Goal: Information Seeking & Learning: Learn about a topic

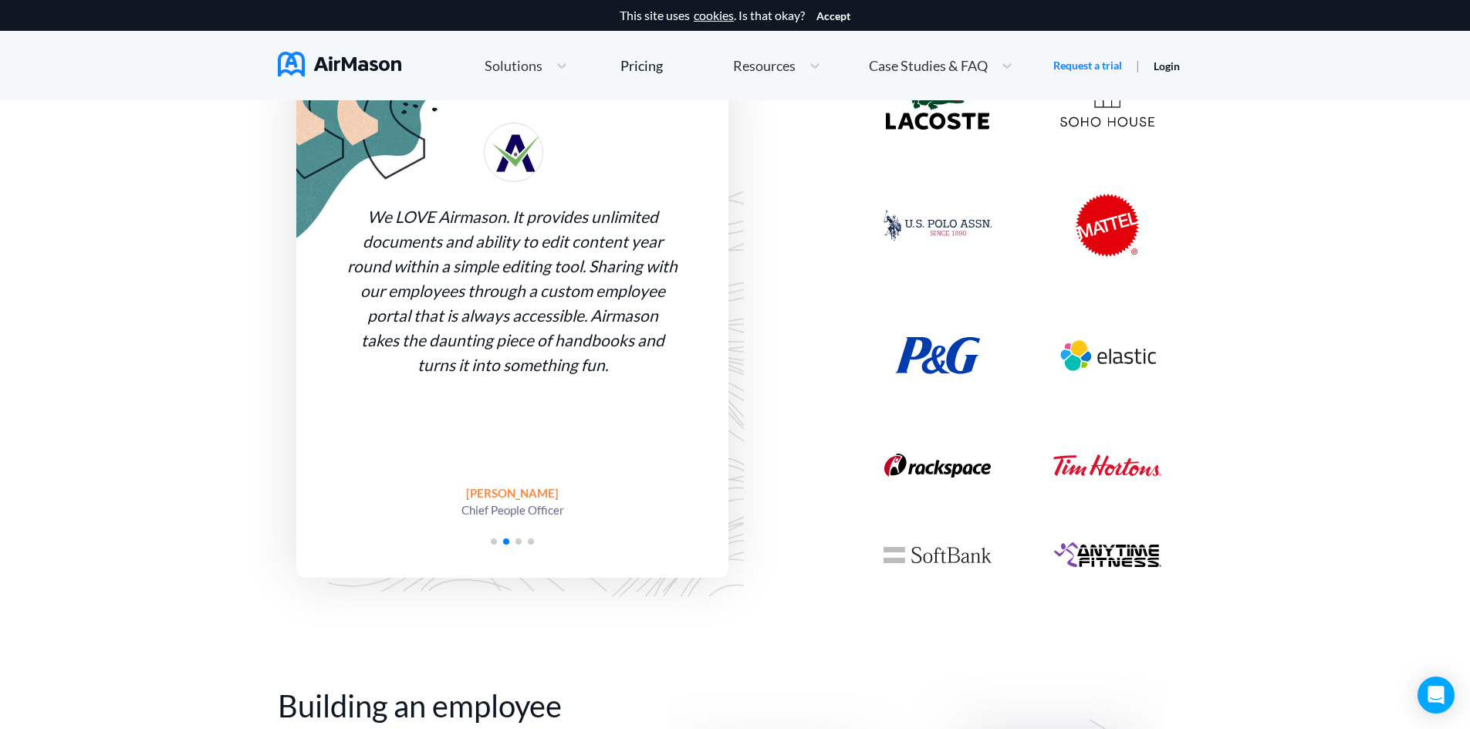
click at [517, 544] on div at bounding box center [512, 540] width 432 height 14
click at [516, 539] on span "Go to slide 3" at bounding box center [519, 542] width 6 height 6
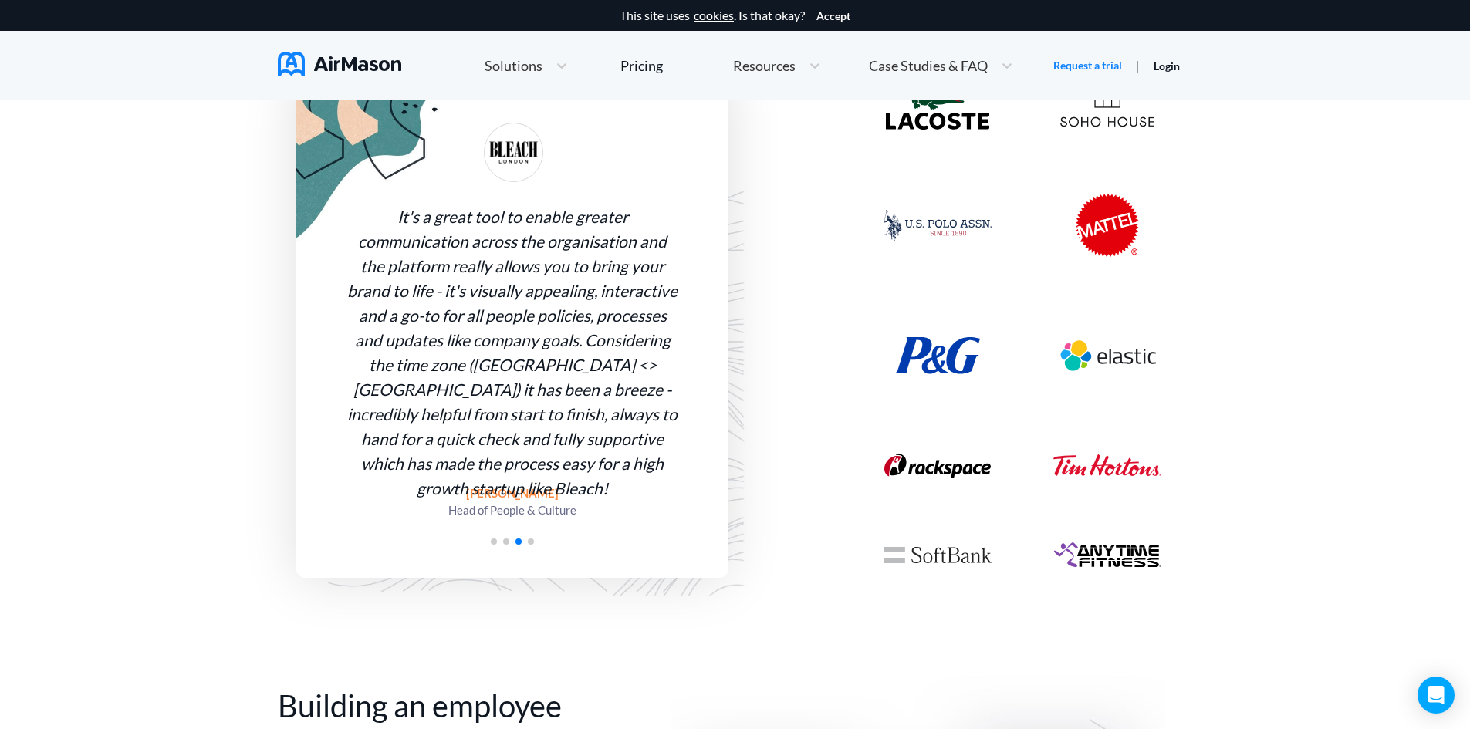
click at [531, 543] on span "Go to slide 4" at bounding box center [531, 542] width 6 height 6
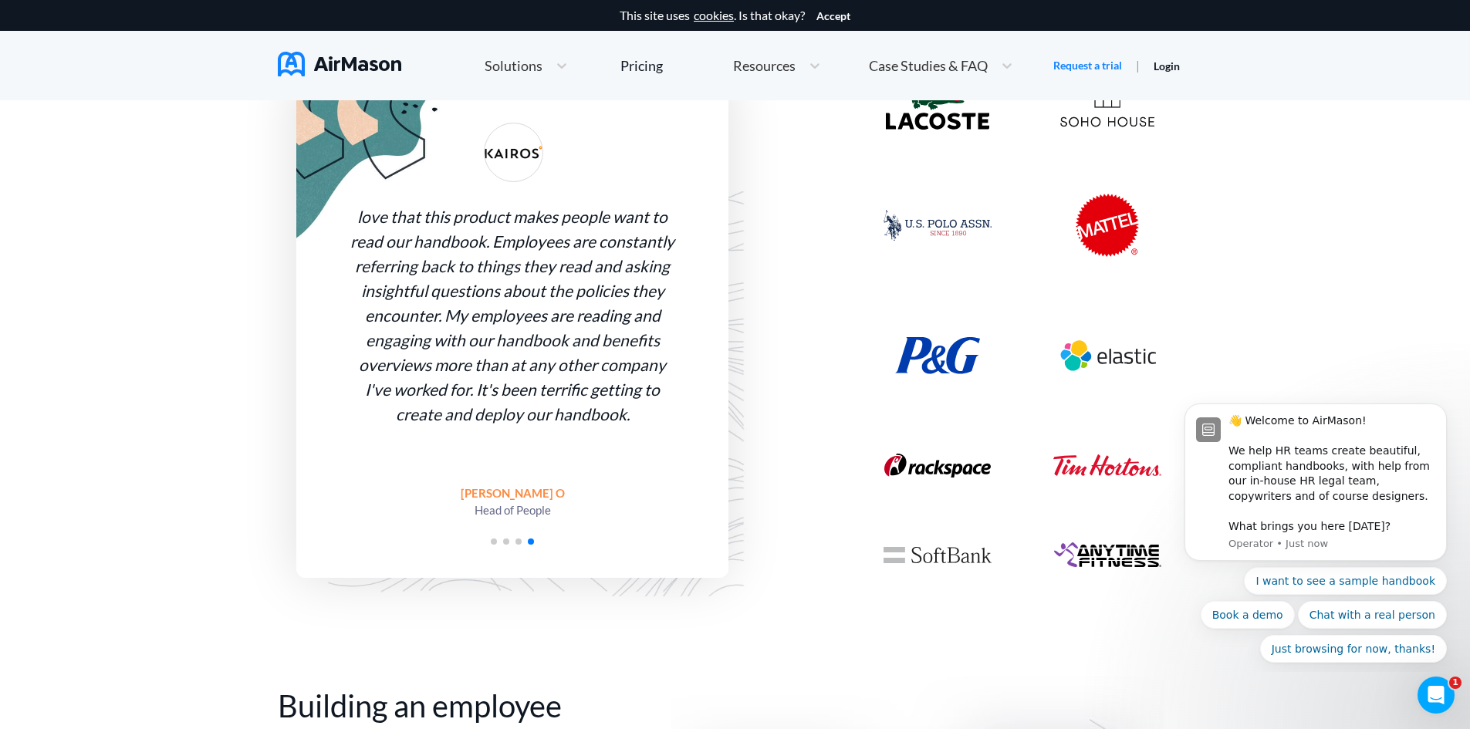
click at [489, 541] on div at bounding box center [512, 540] width 432 height 14
click at [492, 543] on span "Go to slide 1" at bounding box center [494, 542] width 6 height 6
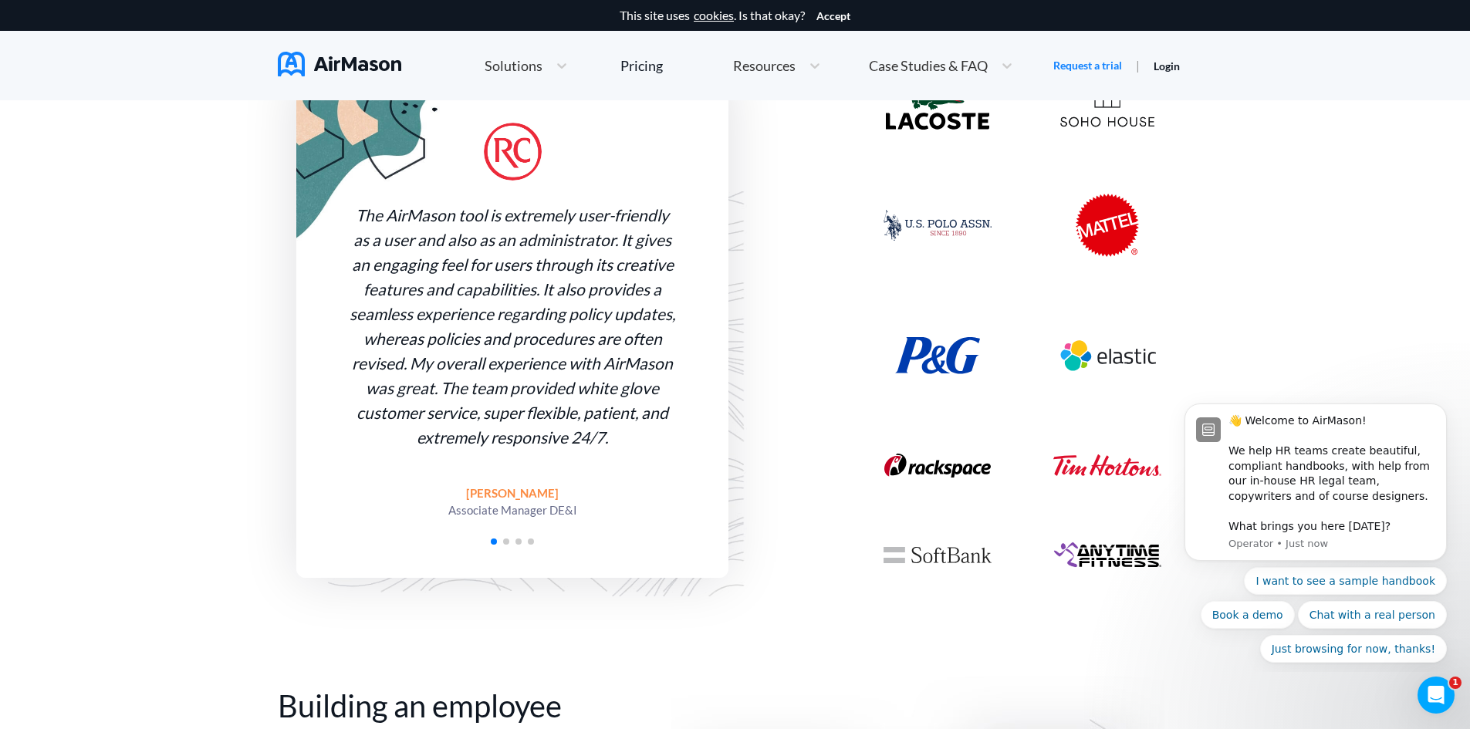
click at [506, 542] on span "Go to slide 2" at bounding box center [506, 542] width 6 height 6
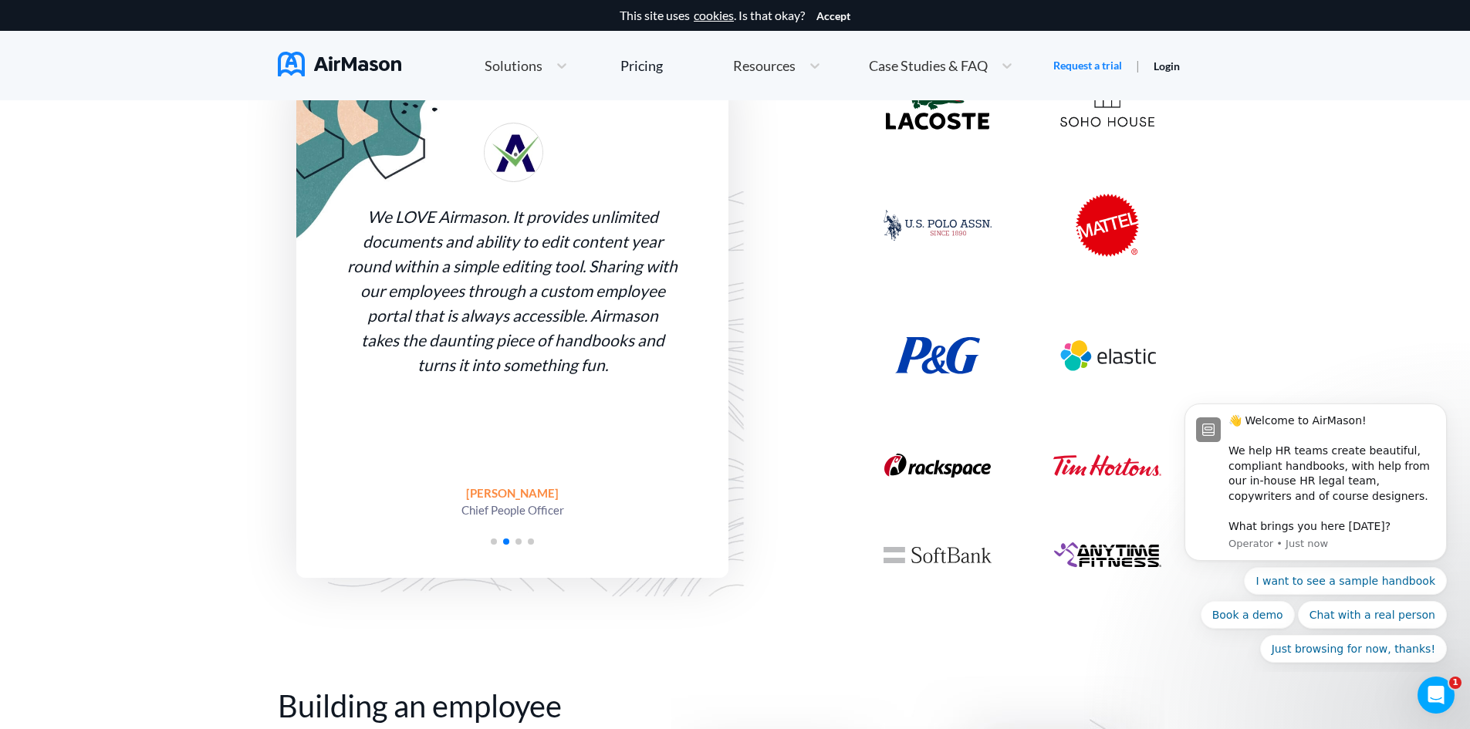
click at [519, 544] on span "Go to slide 3" at bounding box center [519, 542] width 6 height 6
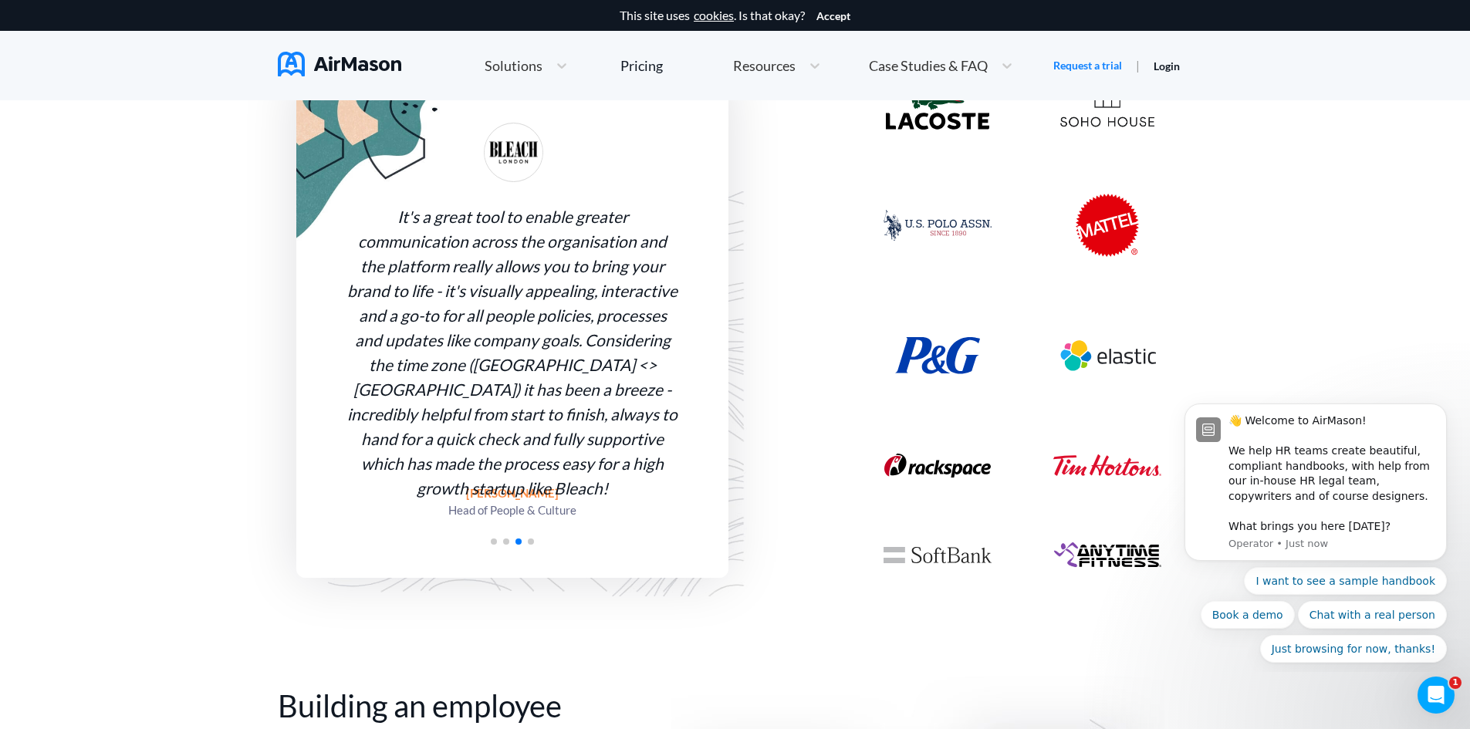
click at [530, 541] on span "Go to slide 4" at bounding box center [531, 542] width 6 height 6
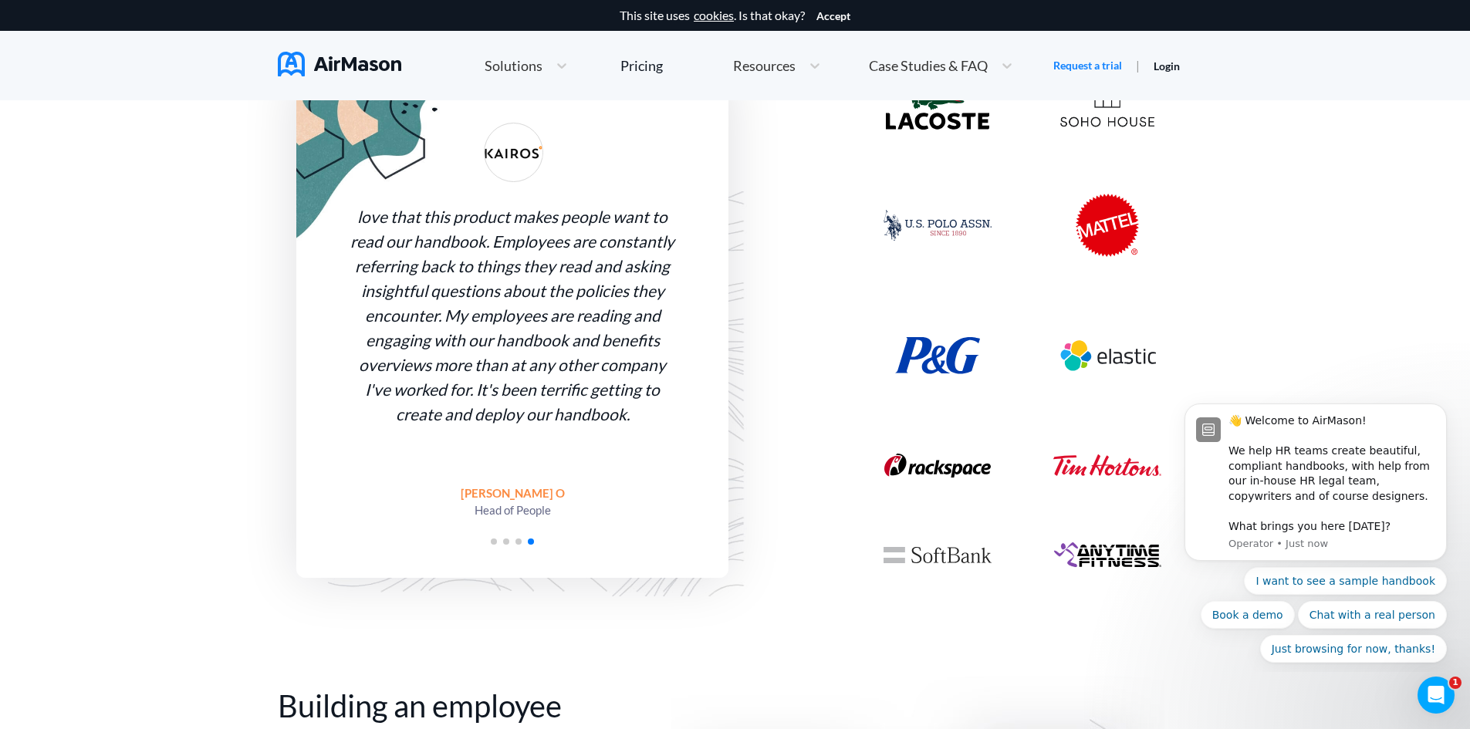
click at [495, 542] on span "Go to slide 1" at bounding box center [494, 542] width 6 height 6
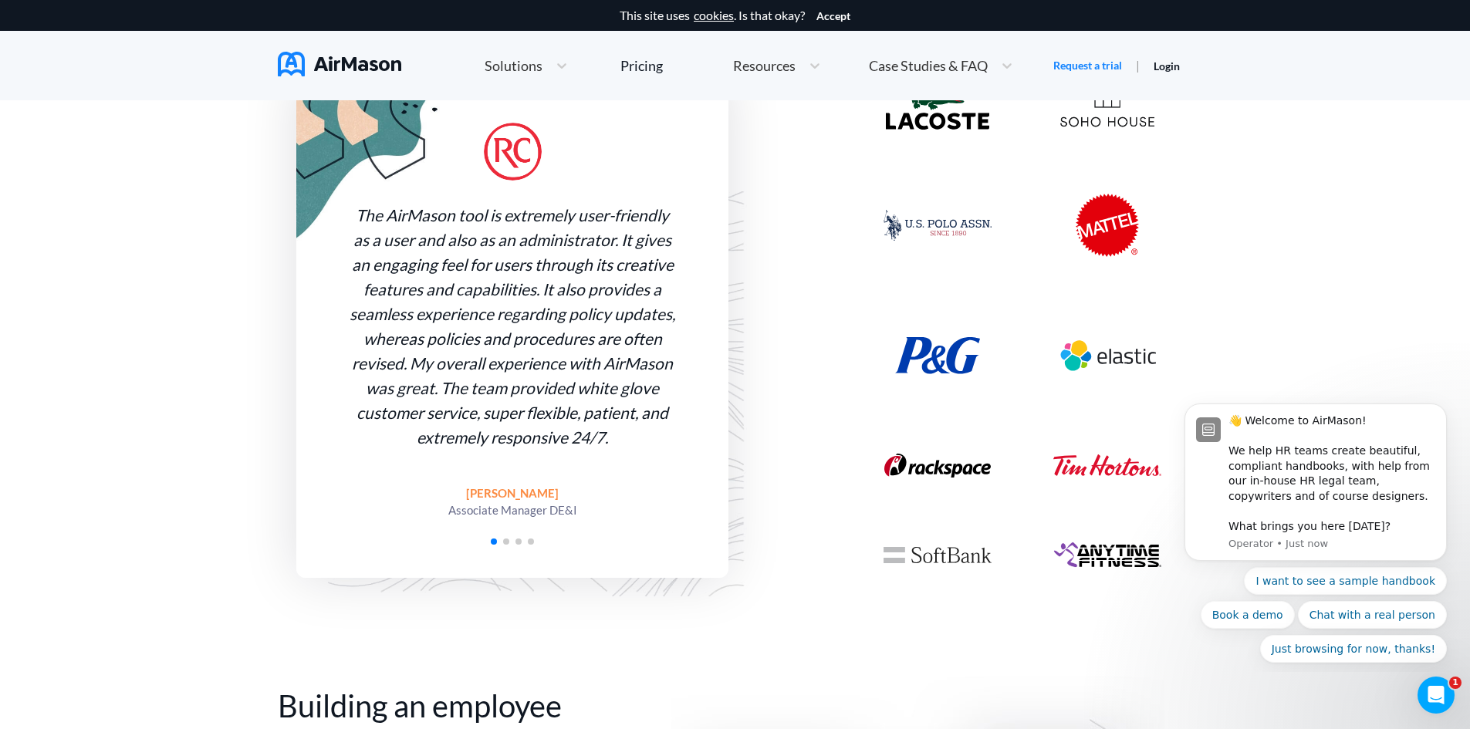
click at [506, 543] on span "Go to slide 2" at bounding box center [506, 542] width 6 height 6
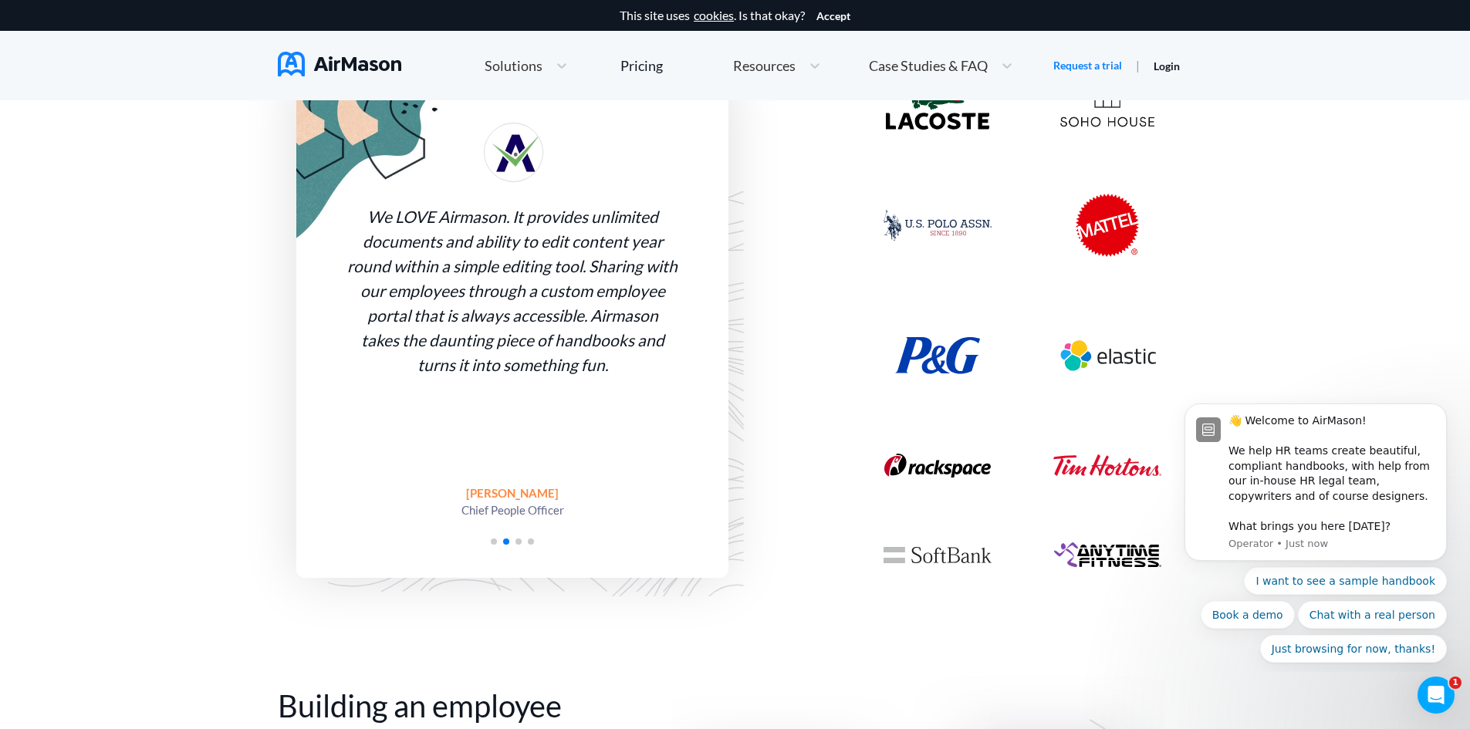
click at [517, 542] on span "Go to slide 3" at bounding box center [519, 542] width 6 height 6
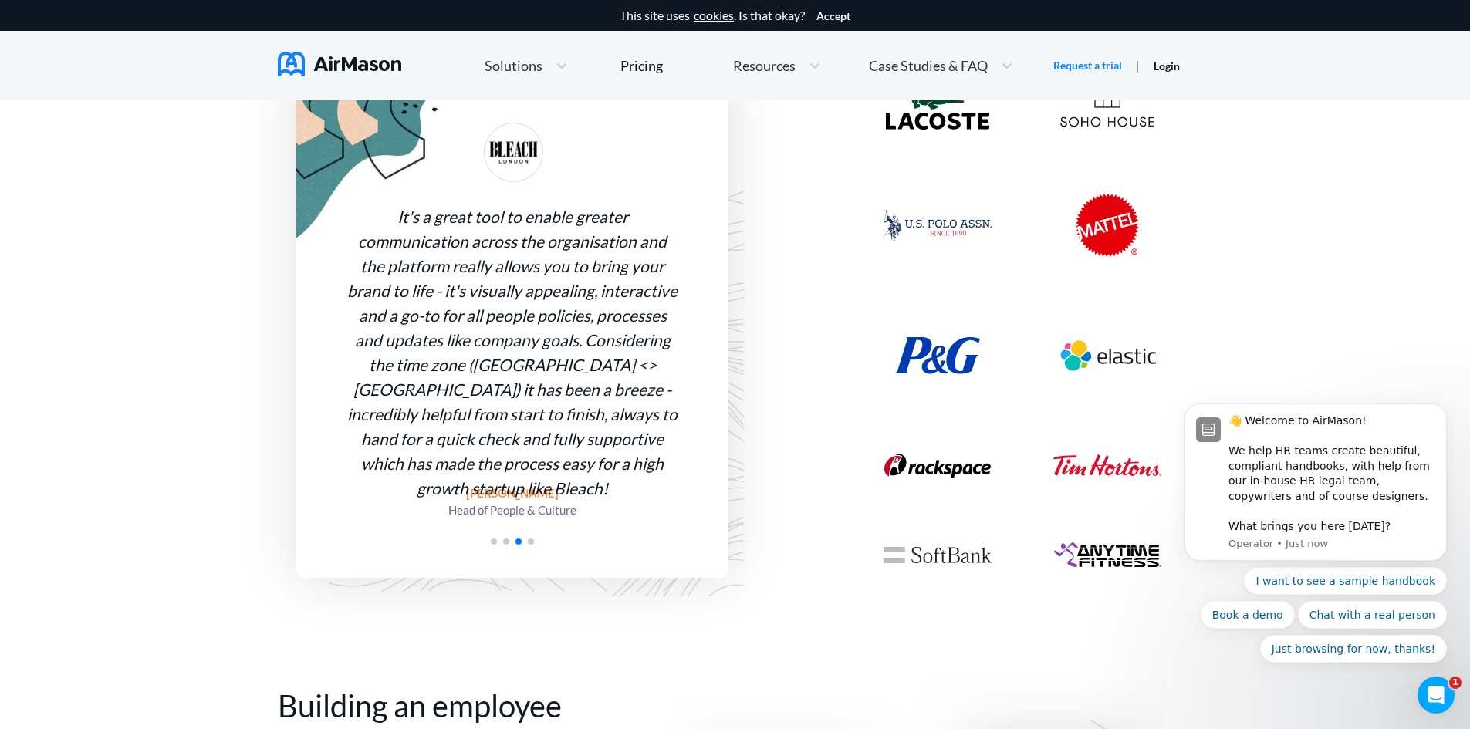
click at [533, 543] on span "Go to slide 4" at bounding box center [531, 542] width 6 height 6
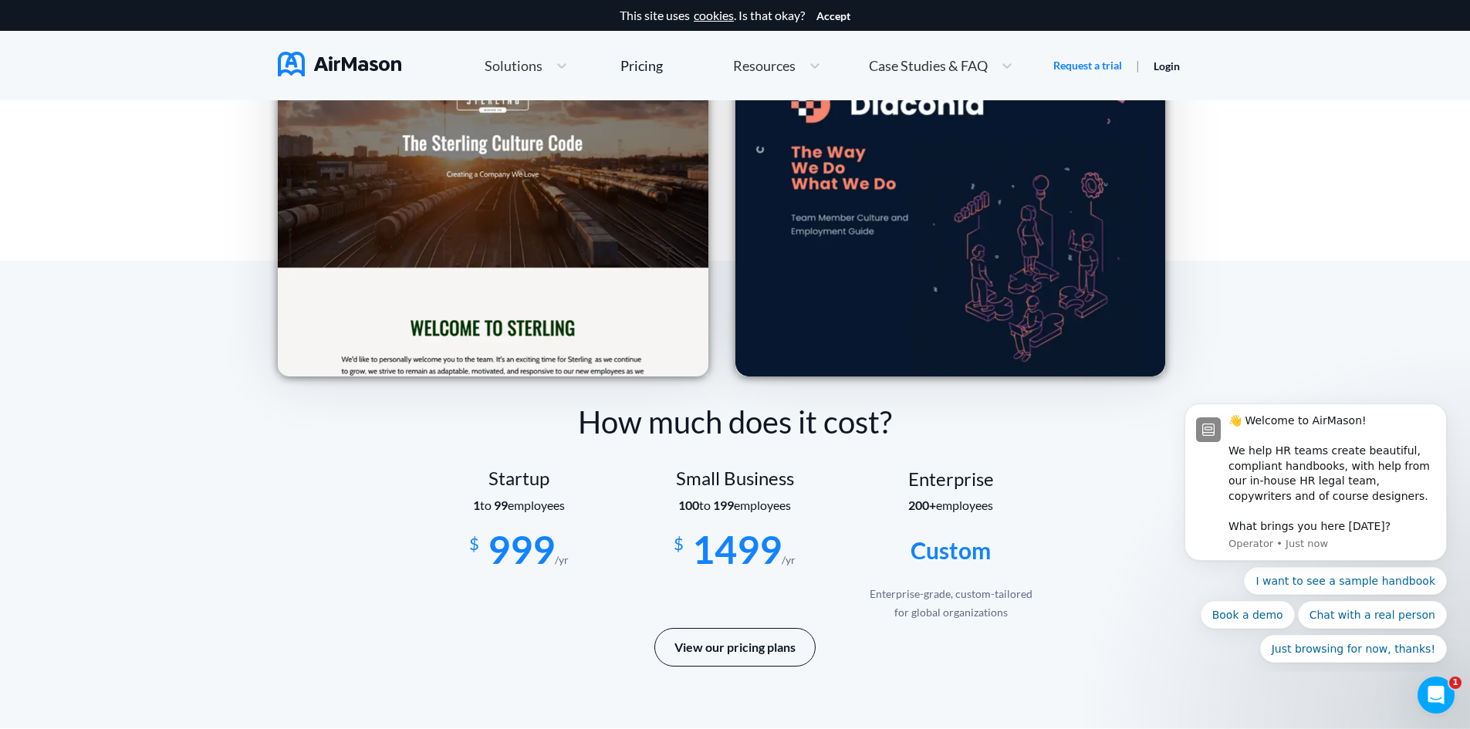
scroll to position [2392, 0]
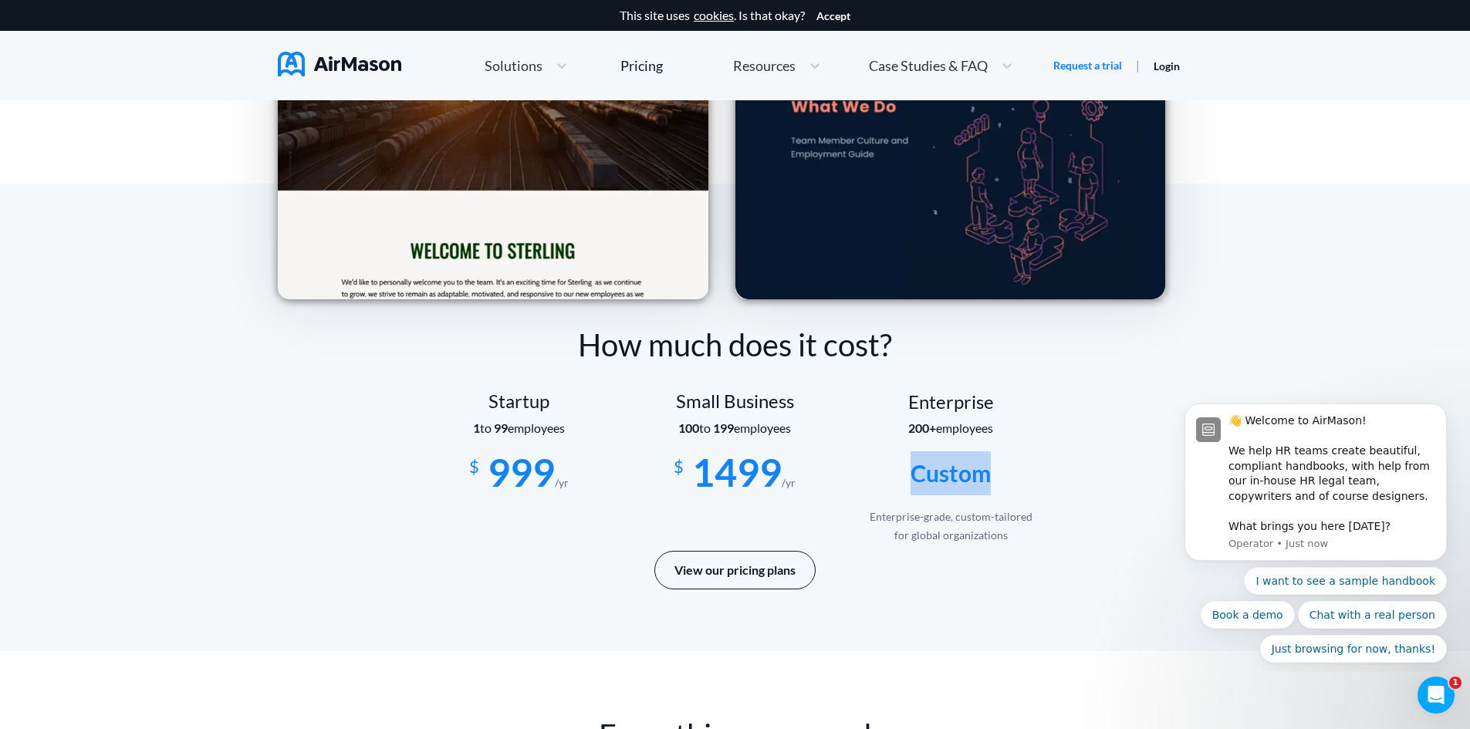
drag, startPoint x: 928, startPoint y: 482, endPoint x: 1033, endPoint y: 482, distance: 105.0
click at [1033, 482] on div "Custom" at bounding box center [952, 473] width 216 height 44
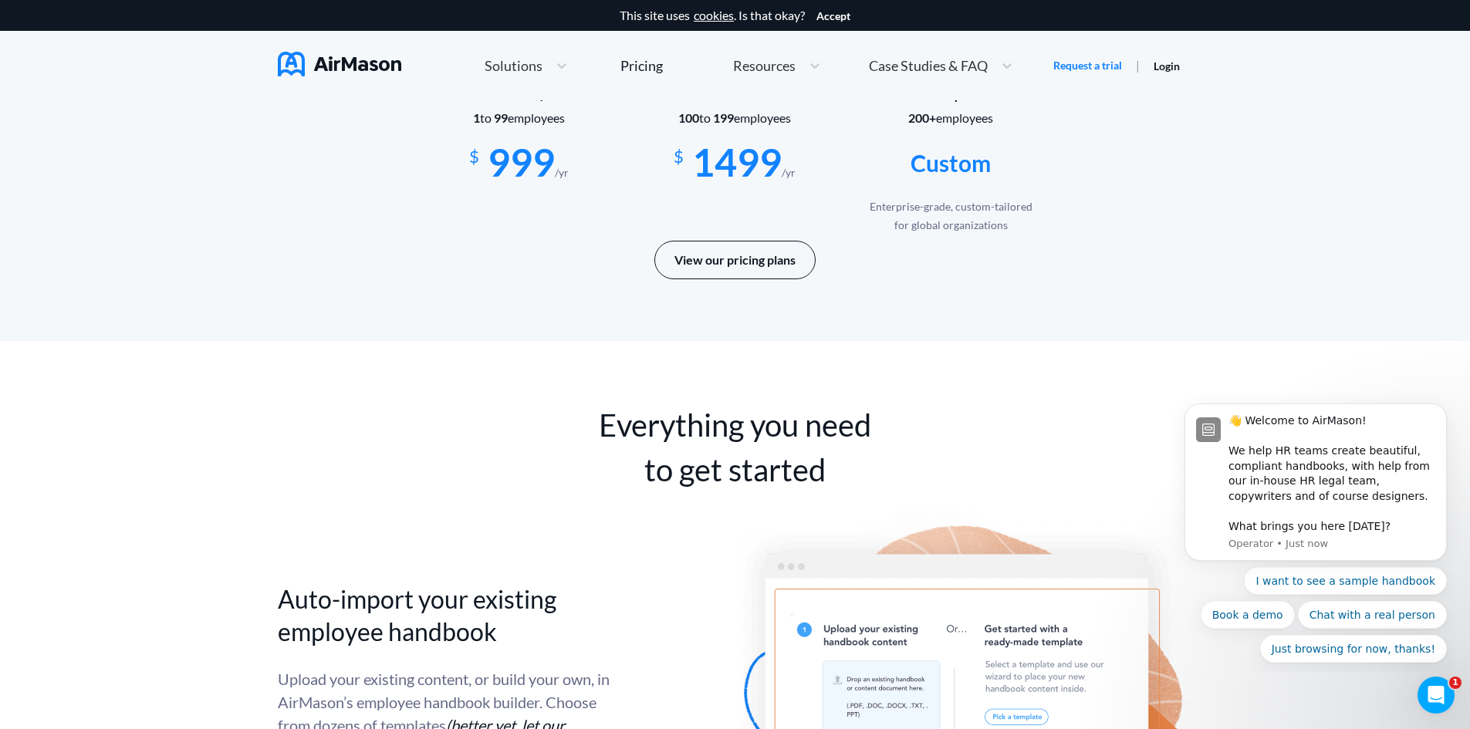
scroll to position [3010, 0]
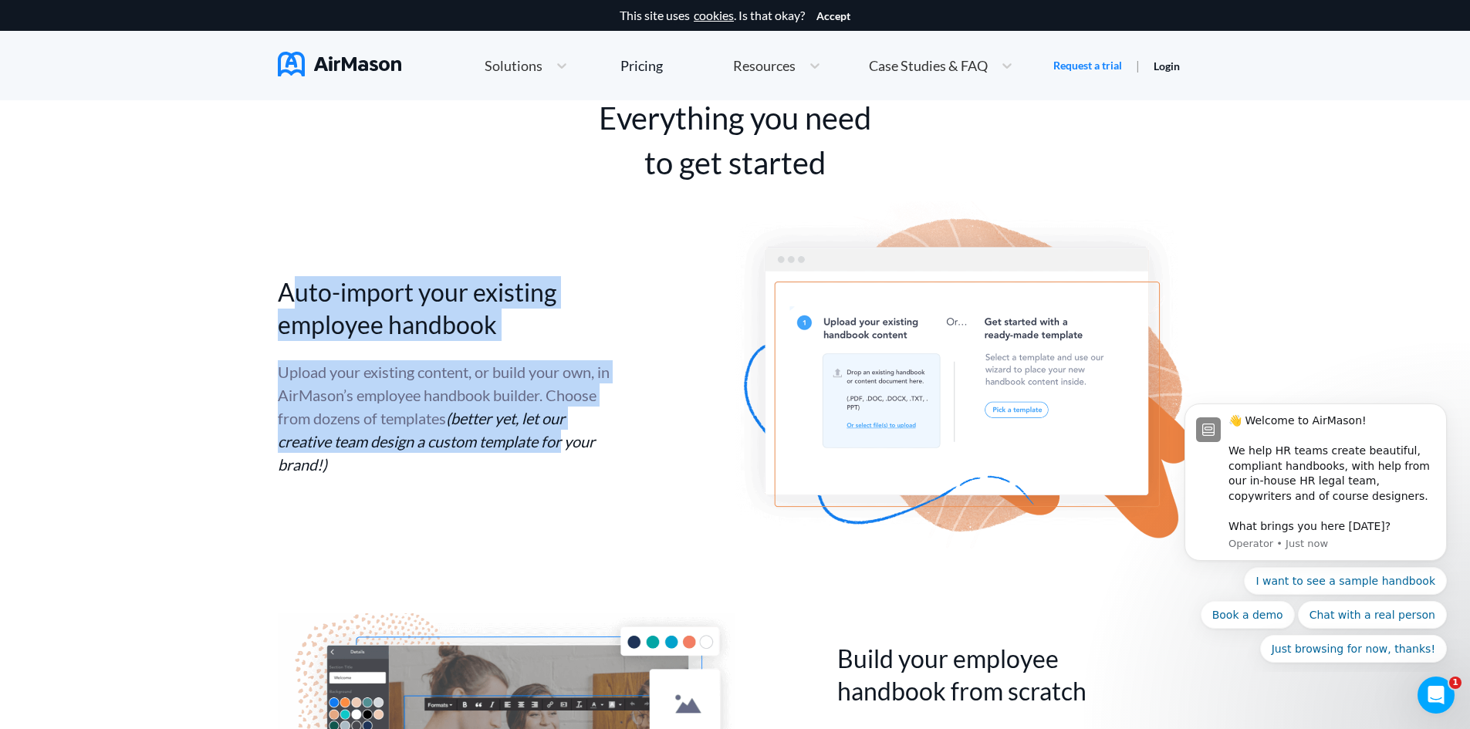
drag, startPoint x: 299, startPoint y: 300, endPoint x: 595, endPoint y: 442, distance: 327.9
click at [595, 442] on div "Auto-import your existing employee handbook Upload your existing content, or bu…" at bounding box center [455, 376] width 355 height 200
click at [595, 442] on div "Upload your existing content, or build your own, in AirMason’s employee handboo…" at bounding box center [444, 418] width 332 height 116
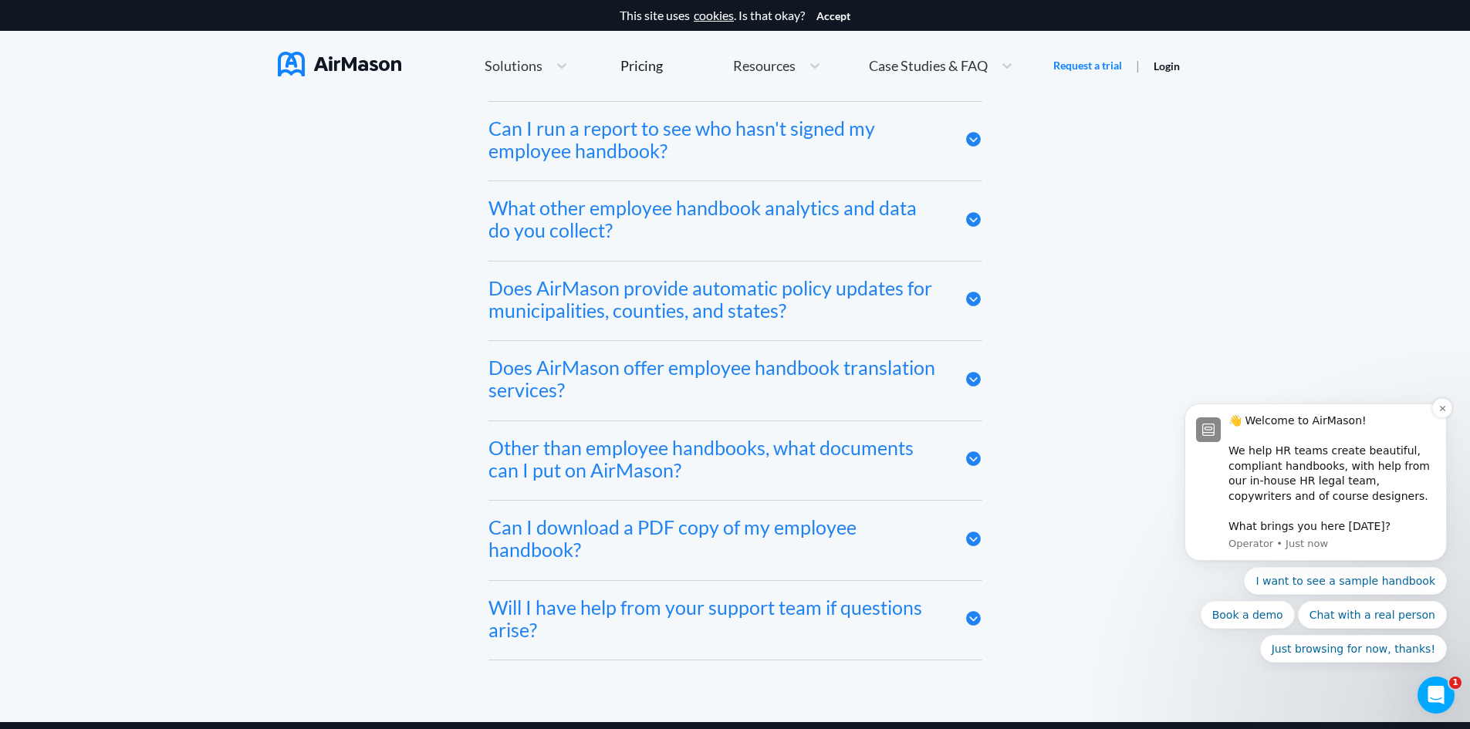
scroll to position [8412, 0]
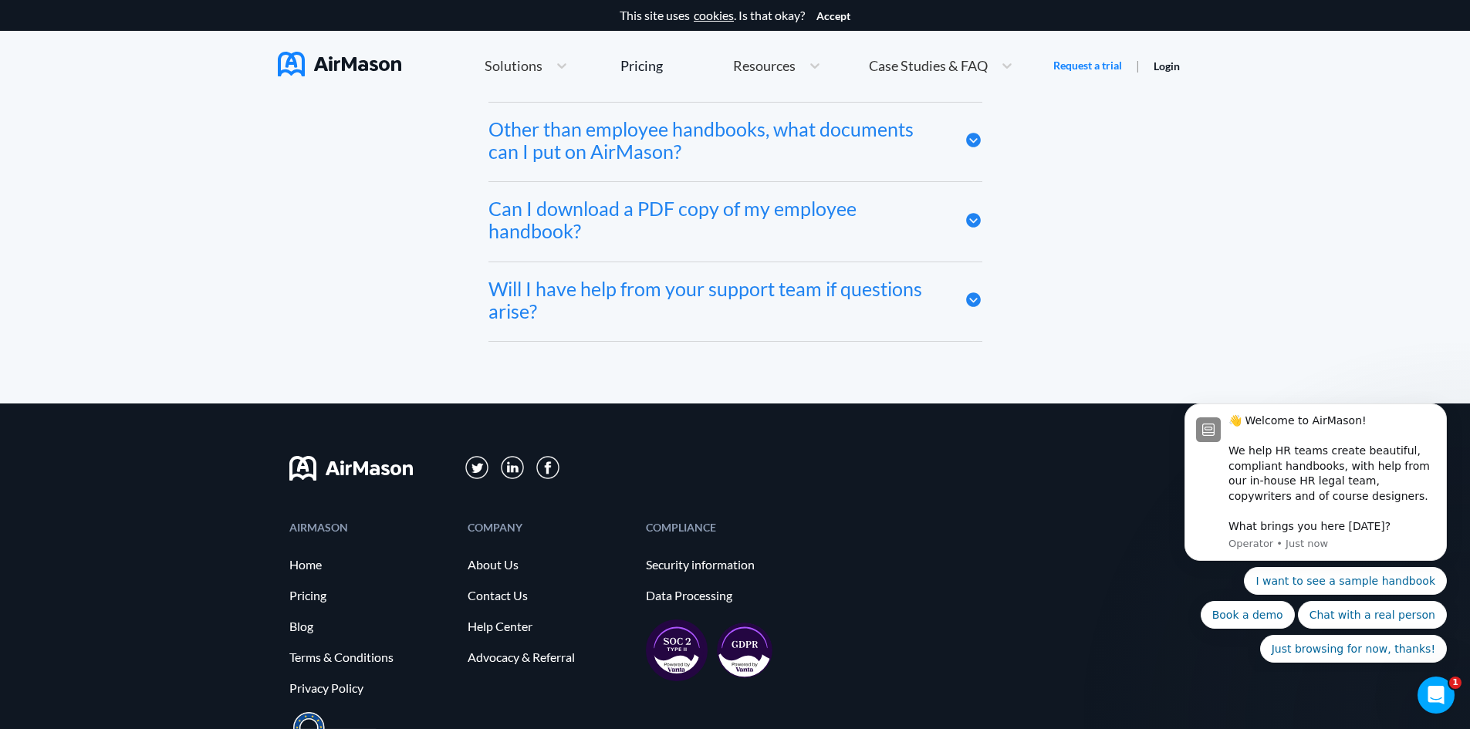
click at [1442, 411] on icon "Dismiss notification" at bounding box center [1443, 408] width 8 height 8
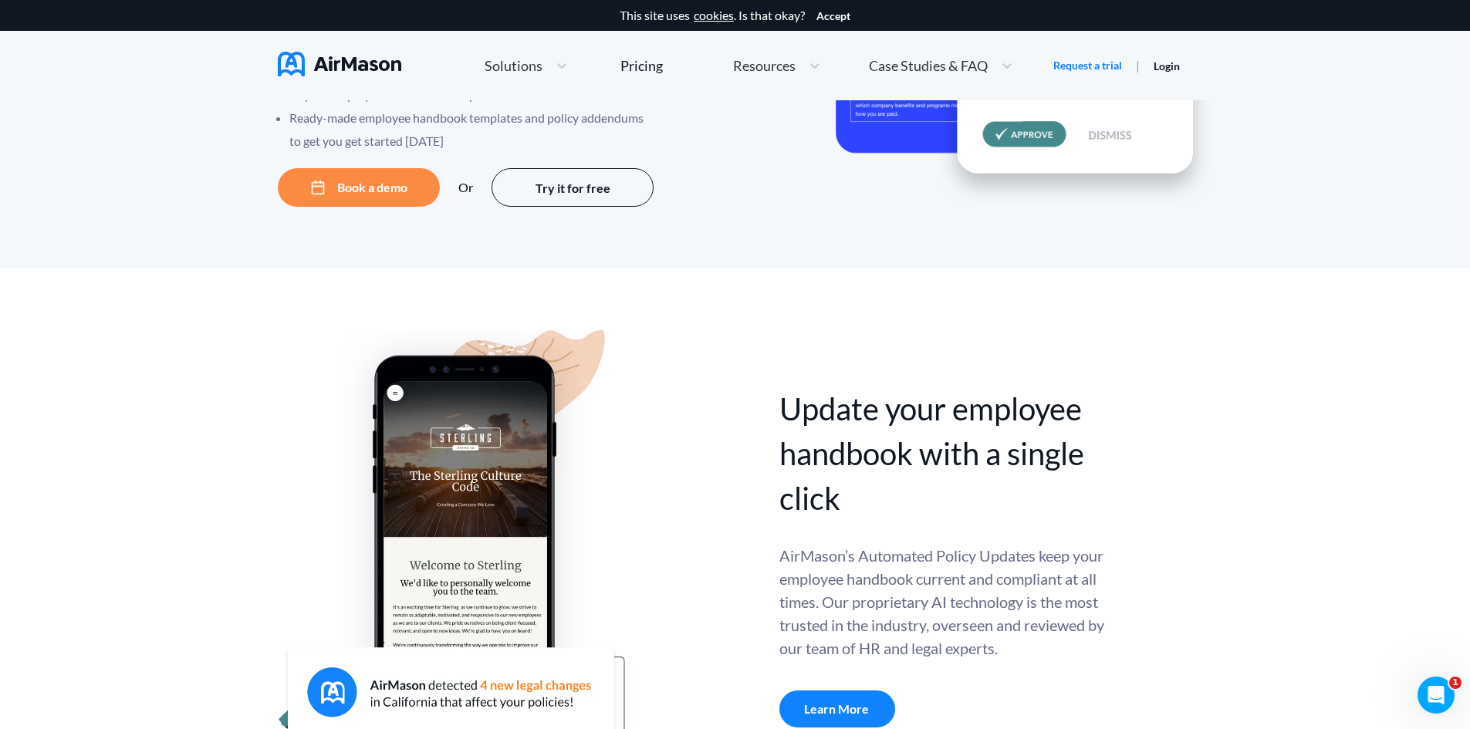
scroll to position [0, 0]
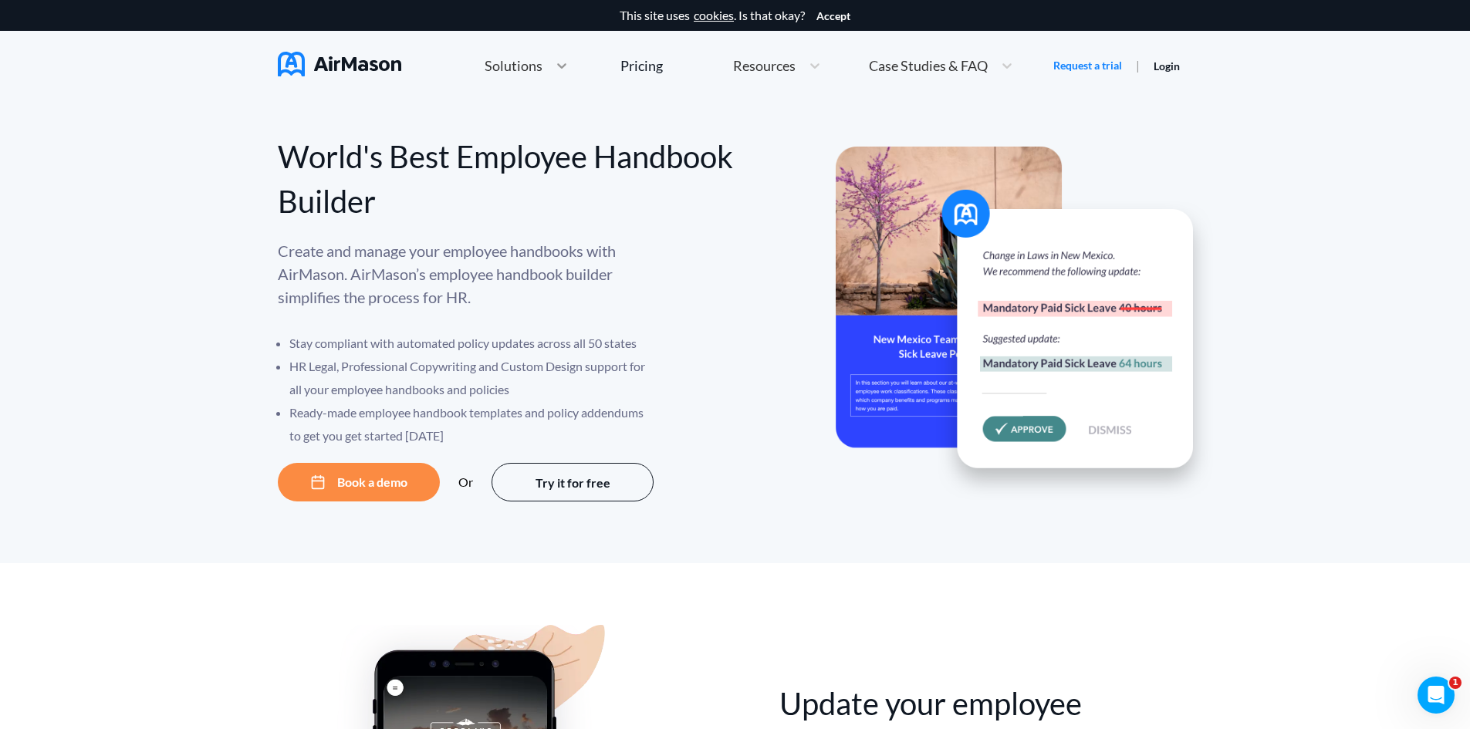
click at [549, 60] on div at bounding box center [562, 65] width 28 height 15
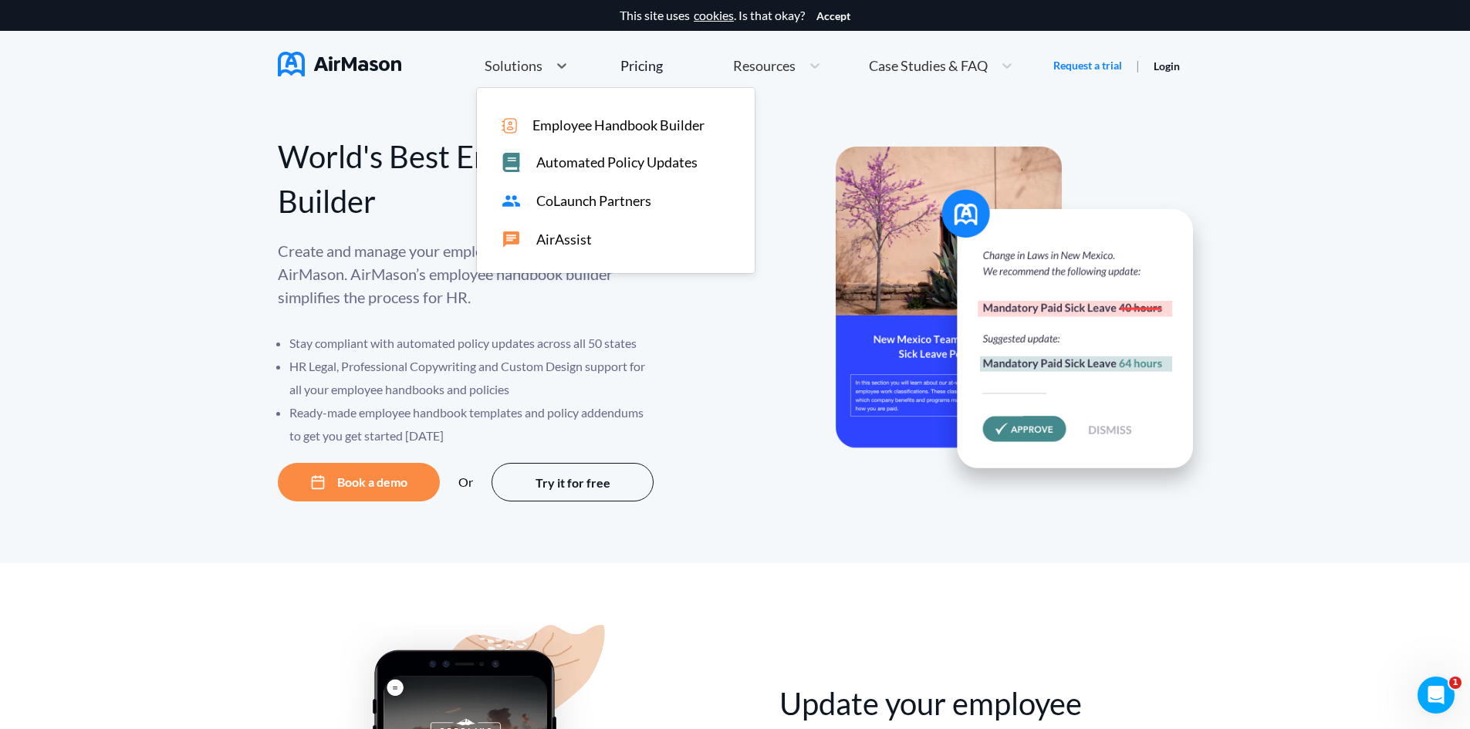
click at [189, 240] on div "World's Best Employee Handbook Builder Create and manage your employee handbook…" at bounding box center [735, 331] width 1470 height 463
click at [557, 60] on icon at bounding box center [561, 65] width 15 height 15
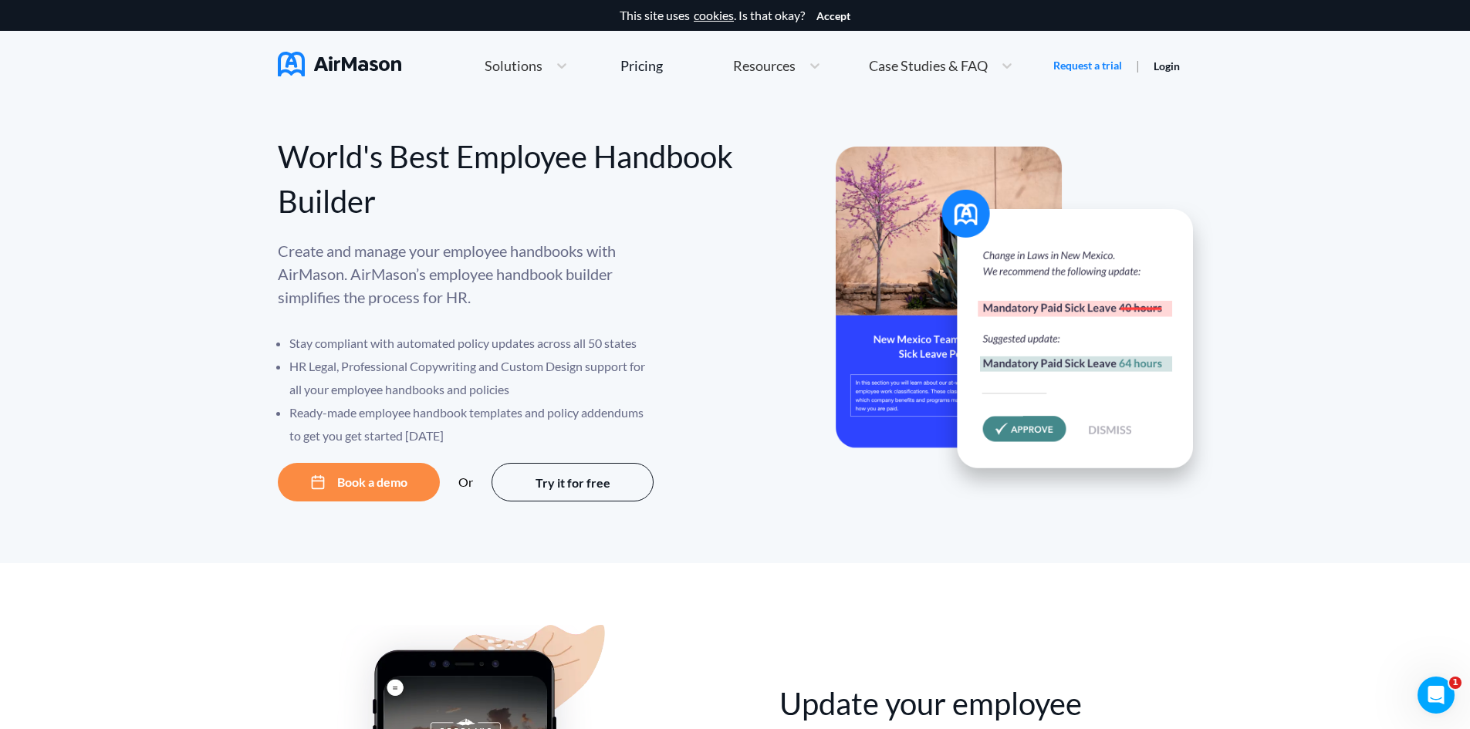
click at [177, 226] on div "World's Best Employee Handbook Builder Create and manage your employee handbook…" at bounding box center [735, 331] width 1470 height 463
